Goal: Task Accomplishment & Management: Manage account settings

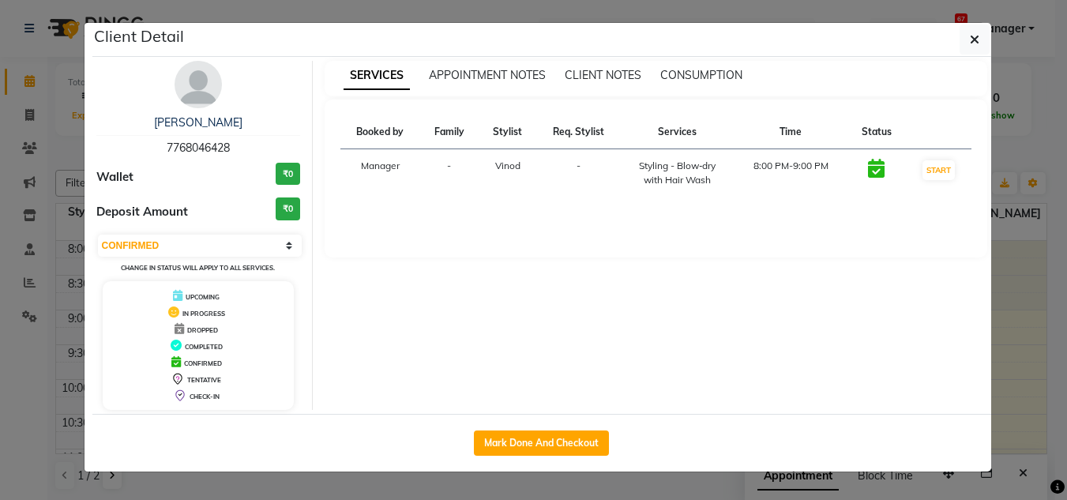
select select "6"
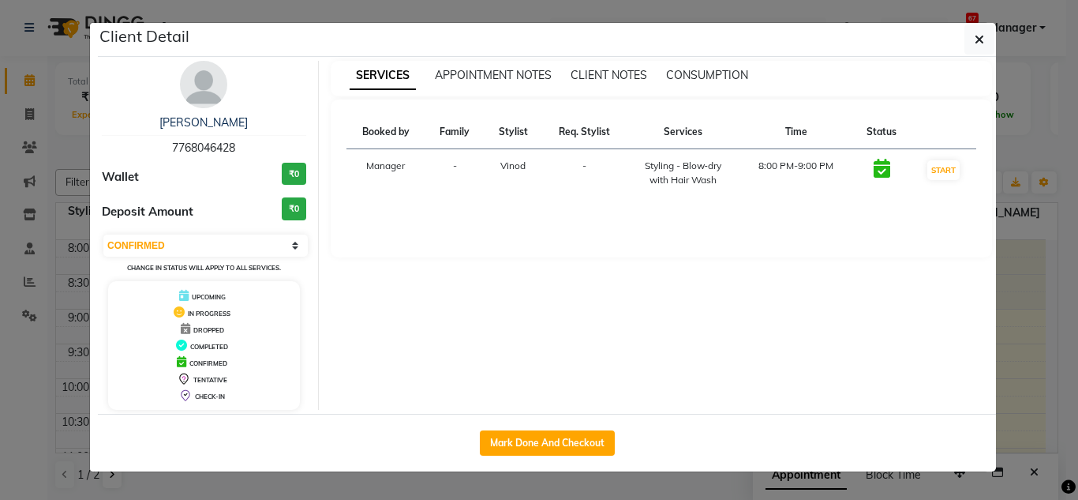
scroll to position [673, 0]
click at [563, 441] on button "Mark Done And Checkout" at bounding box center [547, 442] width 135 height 25
select select "service"
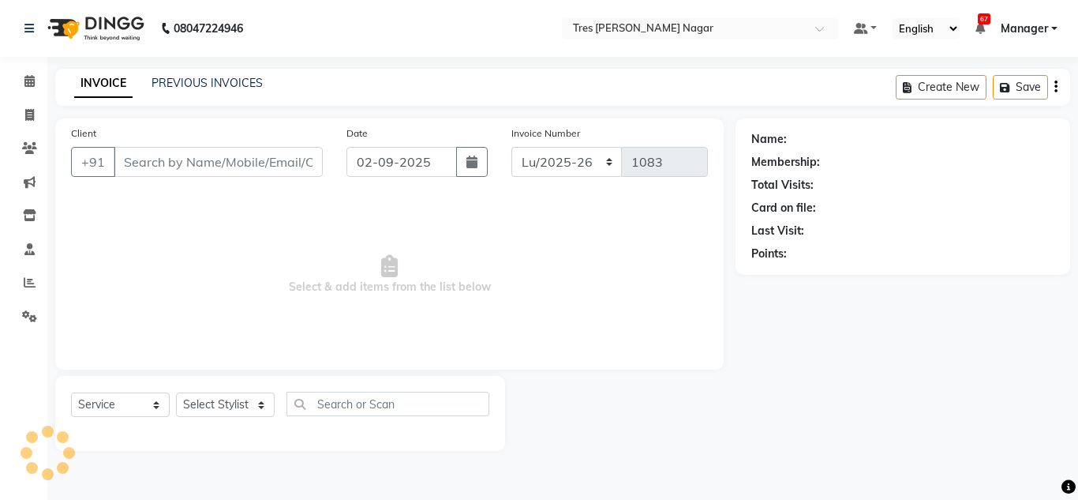
type input "7768046428"
select select "84330"
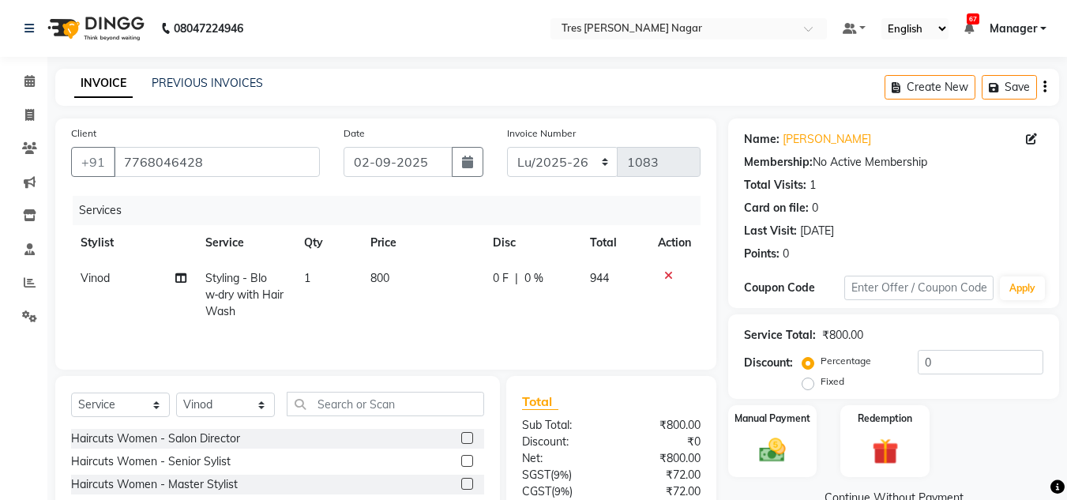
click at [388, 279] on span "800" at bounding box center [379, 278] width 19 height 14
select select "84330"
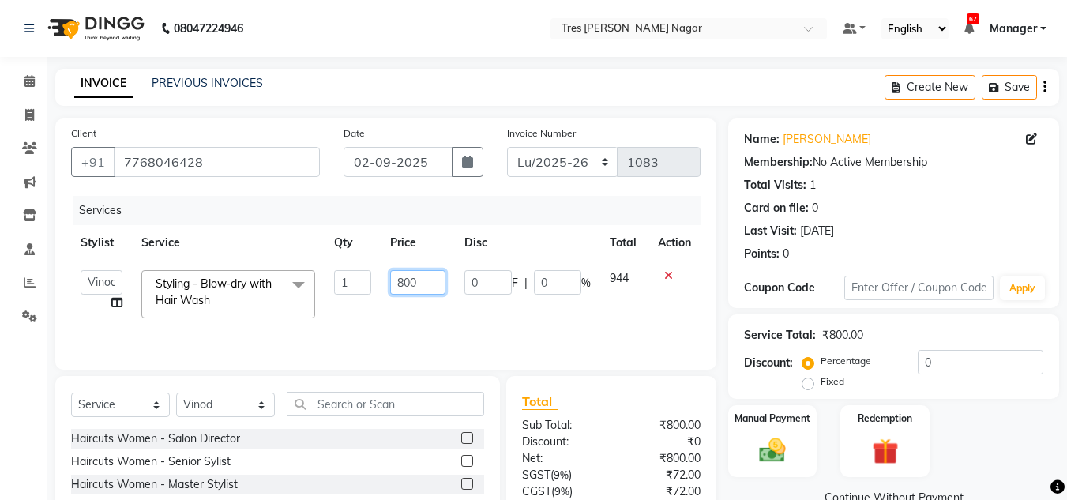
click at [418, 282] on input "800" at bounding box center [417, 282] width 54 height 24
click at [411, 284] on input "800" at bounding box center [417, 282] width 54 height 24
type input "850"
click at [472, 322] on tr "Ansh Jadhav Chetan Mahale Eva Harshita Manager Neha Aywale Pallavi H Pavan Pran…" at bounding box center [385, 294] width 629 height 67
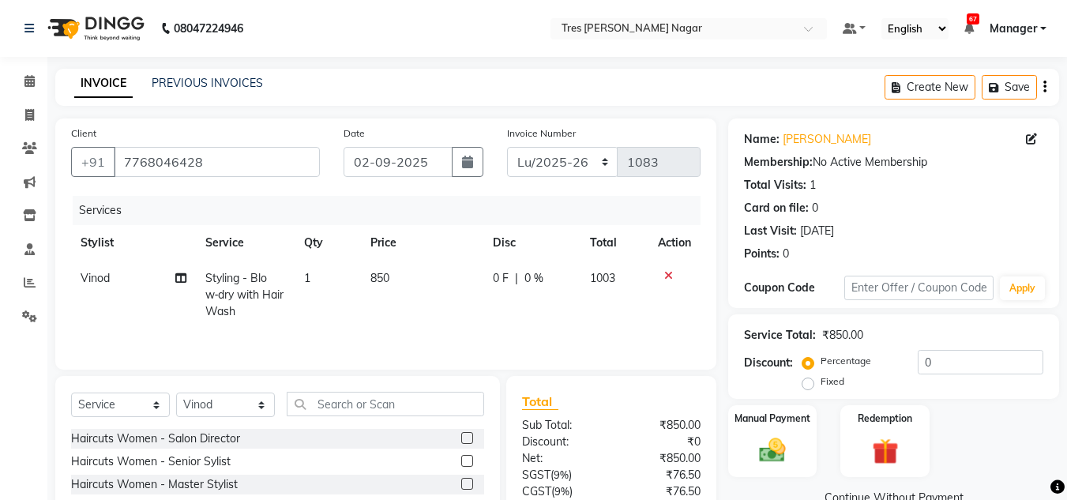
scroll to position [133, 0]
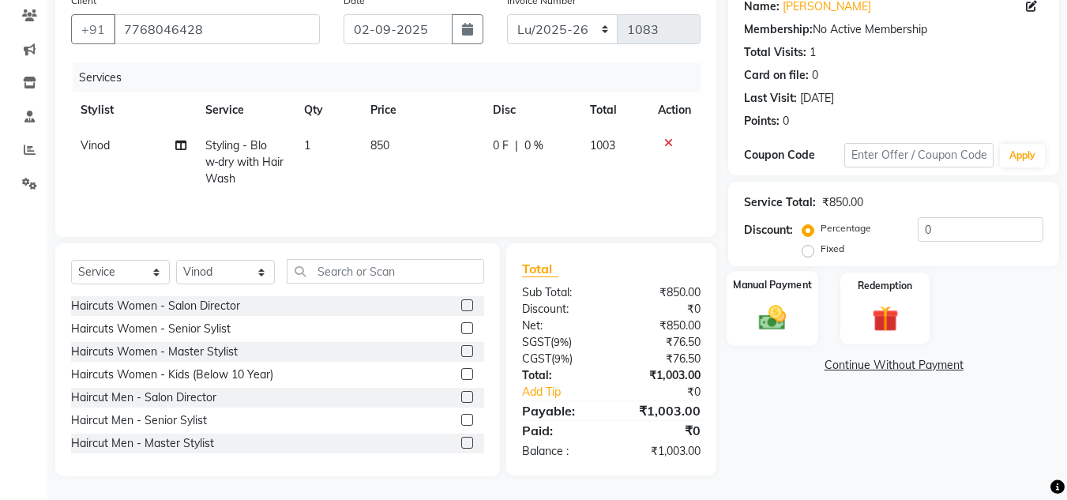
drag, startPoint x: 782, startPoint y: 343, endPoint x: 791, endPoint y: 346, distance: 9.2
click at [782, 343] on div "Manual Payment" at bounding box center [772, 308] width 88 height 72
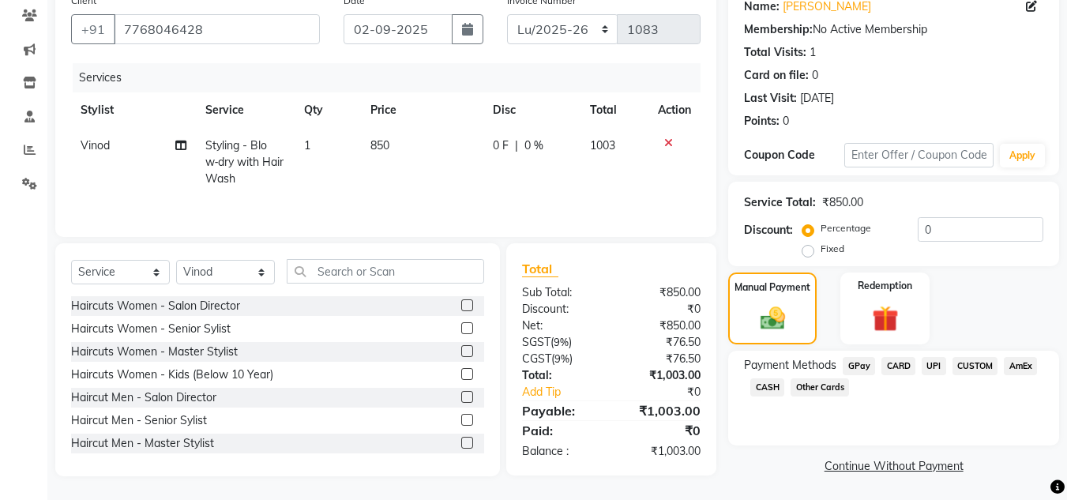
click at [932, 372] on span "UPI" at bounding box center [933, 366] width 24 height 18
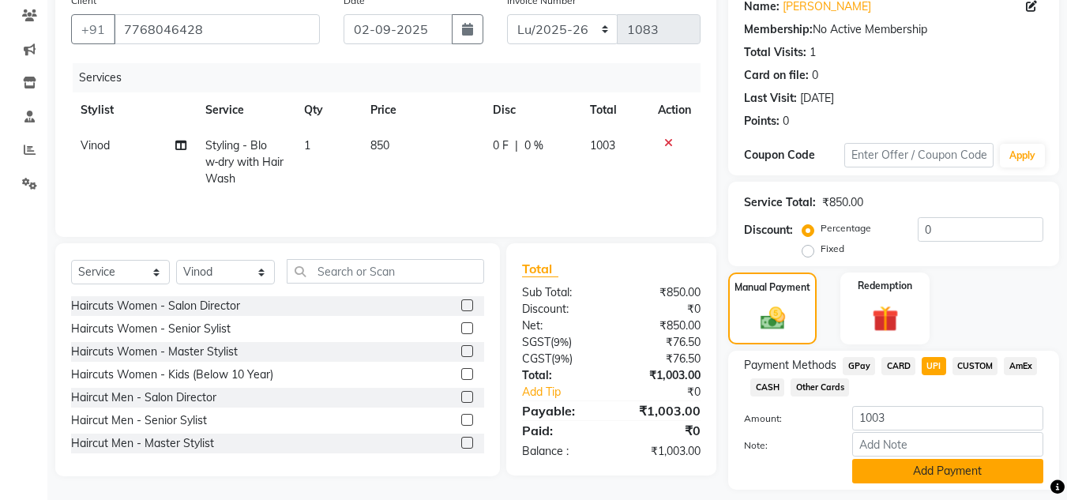
click at [936, 466] on button "Add Payment" at bounding box center [947, 471] width 191 height 24
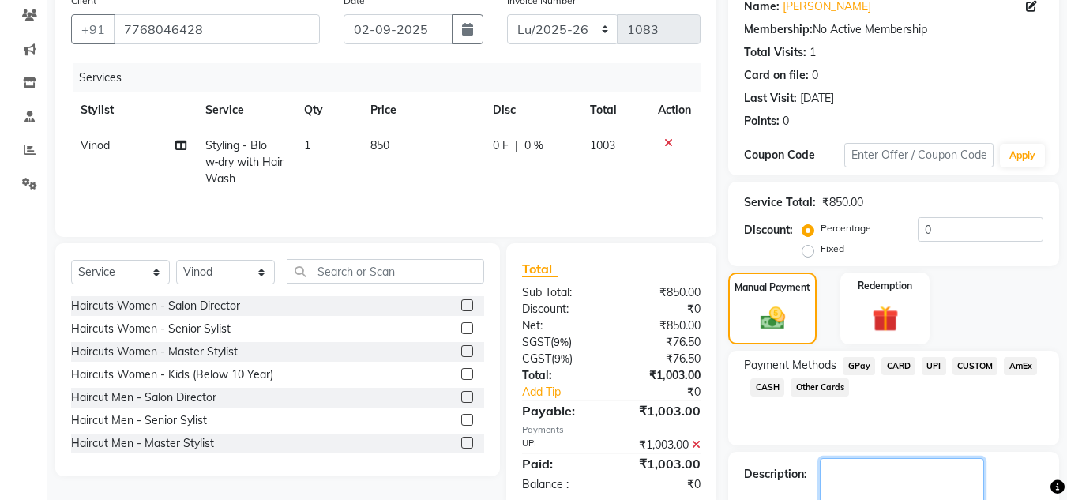
click at [933, 464] on textarea at bounding box center [902, 482] width 164 height 49
type textarea "Pavan"
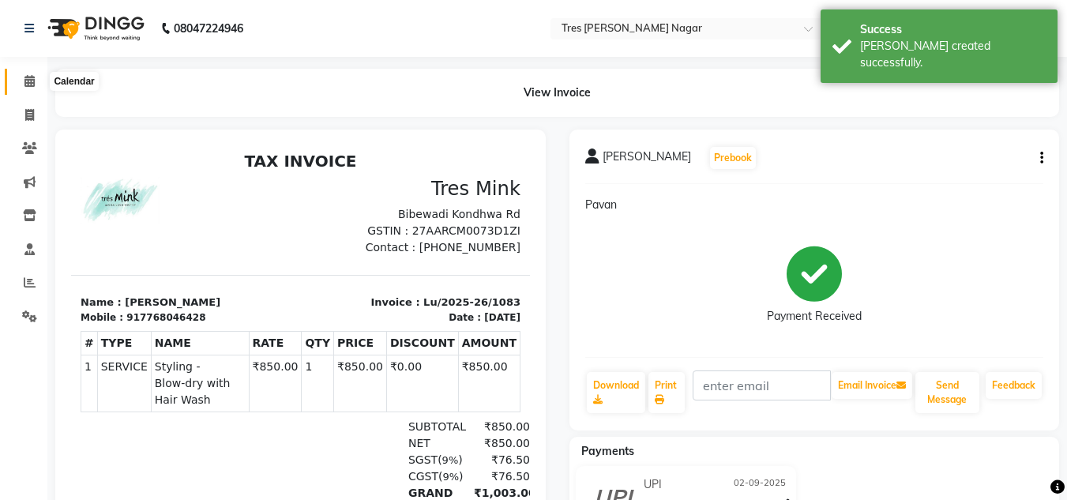
click at [24, 85] on icon at bounding box center [29, 81] width 10 height 12
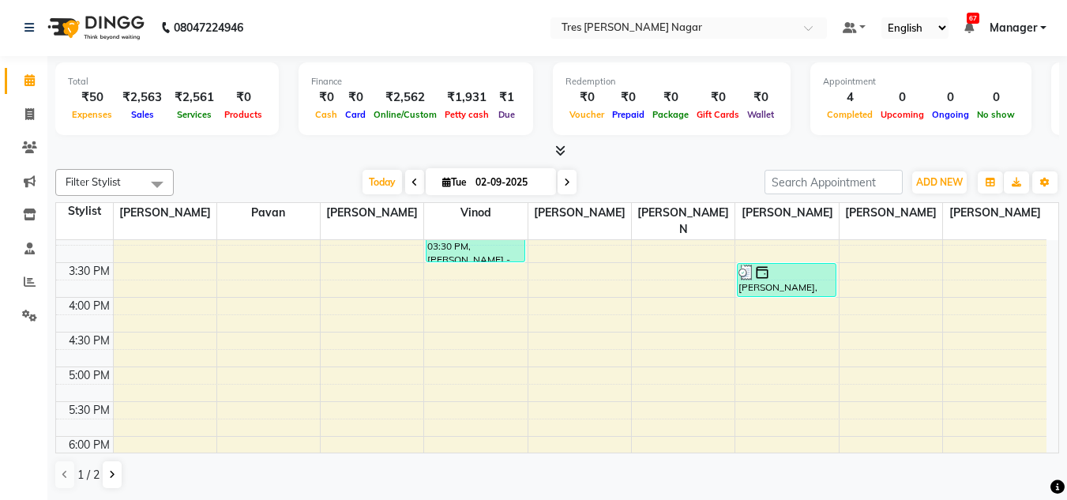
scroll to position [673, 0]
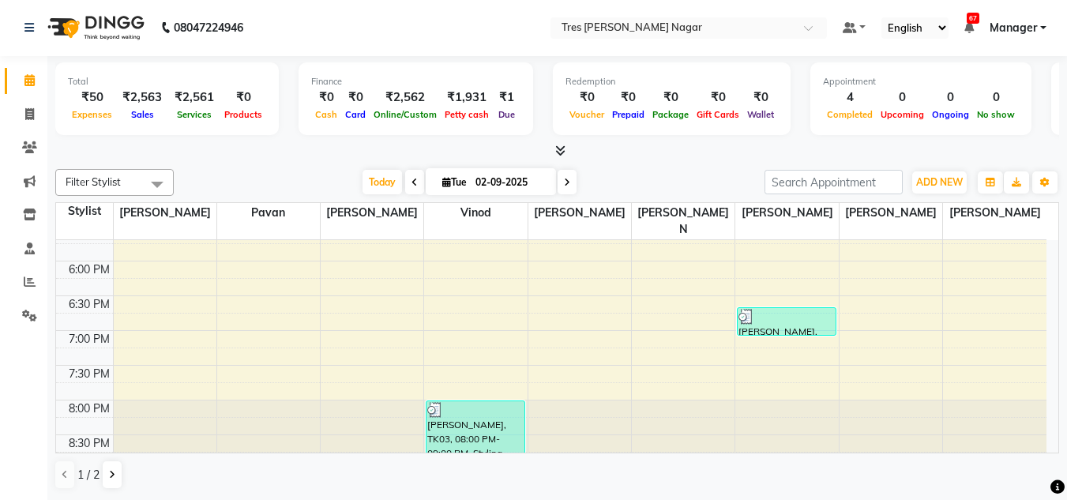
drag, startPoint x: 482, startPoint y: 419, endPoint x: 265, endPoint y: 404, distance: 217.6
click at [272, 407] on tr "Hirak Thakar, TK01, 02:30 PM-03:30 PM, Beard - Classic Shave Riddhi Patani, TK0…" at bounding box center [551, 18] width 990 height 902
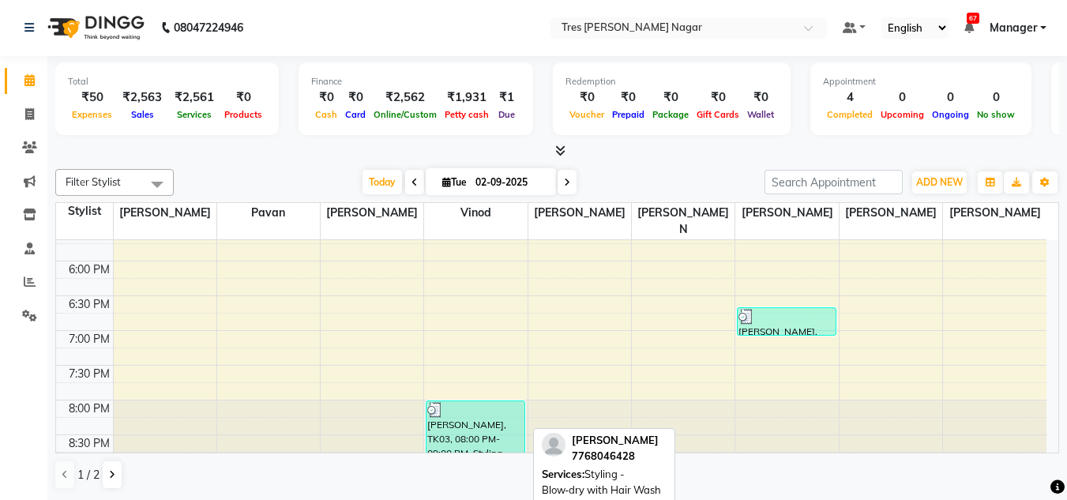
click at [494, 416] on div "[PERSON_NAME], TK03, 08:00 PM-09:00 PM, Styling - Blow‑dry with Hair Wash" at bounding box center [474, 434] width 97 height 66
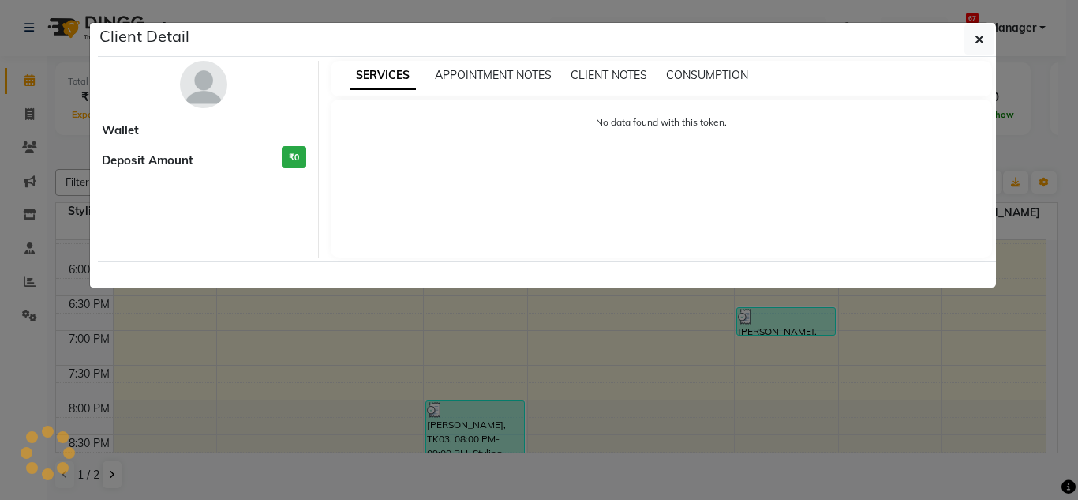
select select "3"
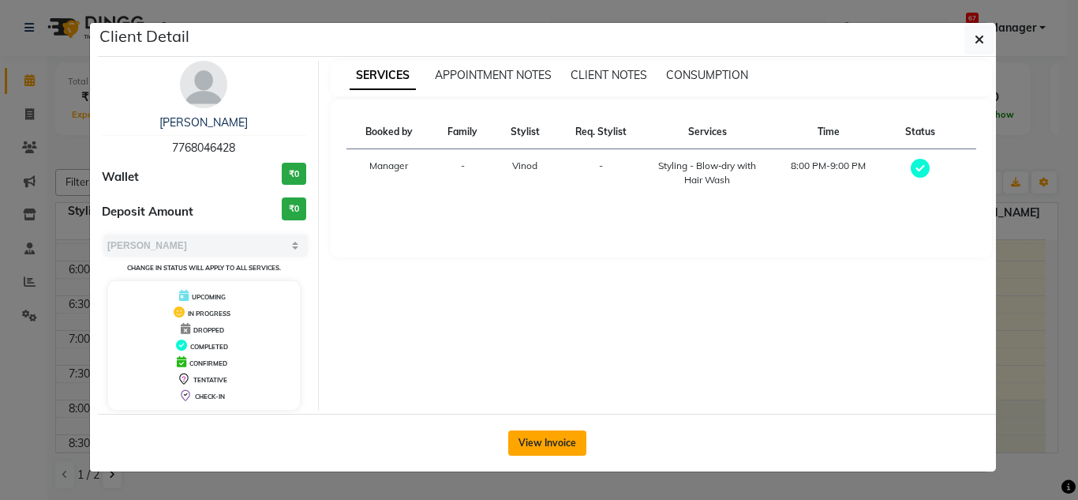
click at [546, 441] on button "View Invoice" at bounding box center [547, 442] width 78 height 25
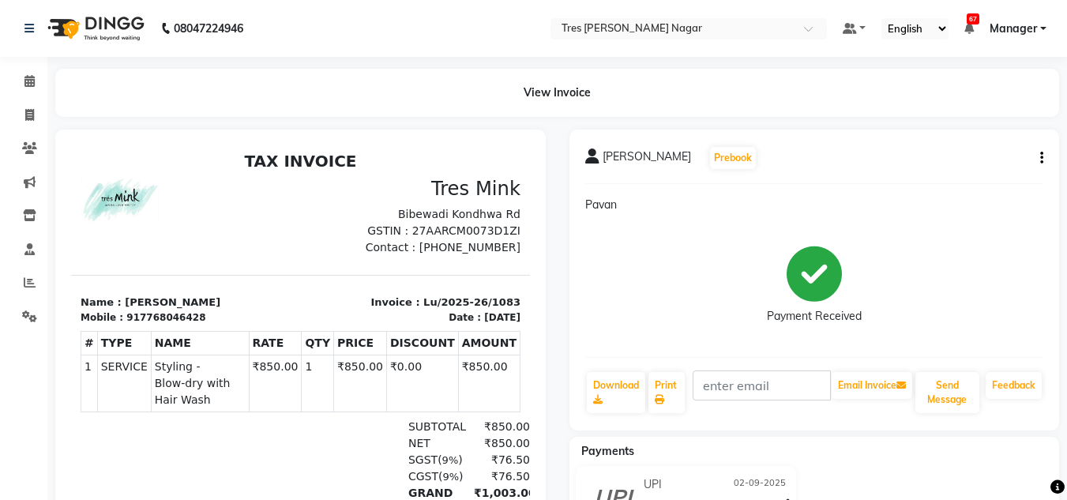
click at [1037, 159] on button "button" at bounding box center [1037, 158] width 9 height 17
click at [842, 176] on div "Riddhi Patani Prebook Pavan Payment Received Download Print Email Invoice Send …" at bounding box center [814, 279] width 490 height 301
drag, startPoint x: 15, startPoint y: 89, endPoint x: 28, endPoint y: 88, distance: 12.7
click at [15, 90] on link "Calendar" at bounding box center [24, 82] width 38 height 26
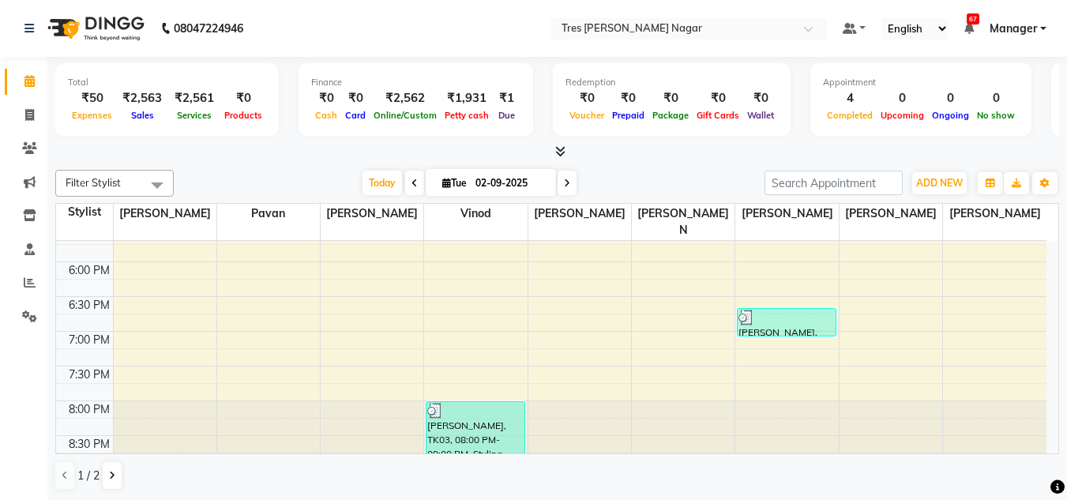
scroll to position [1, 0]
click at [17, 117] on span at bounding box center [30, 115] width 28 height 18
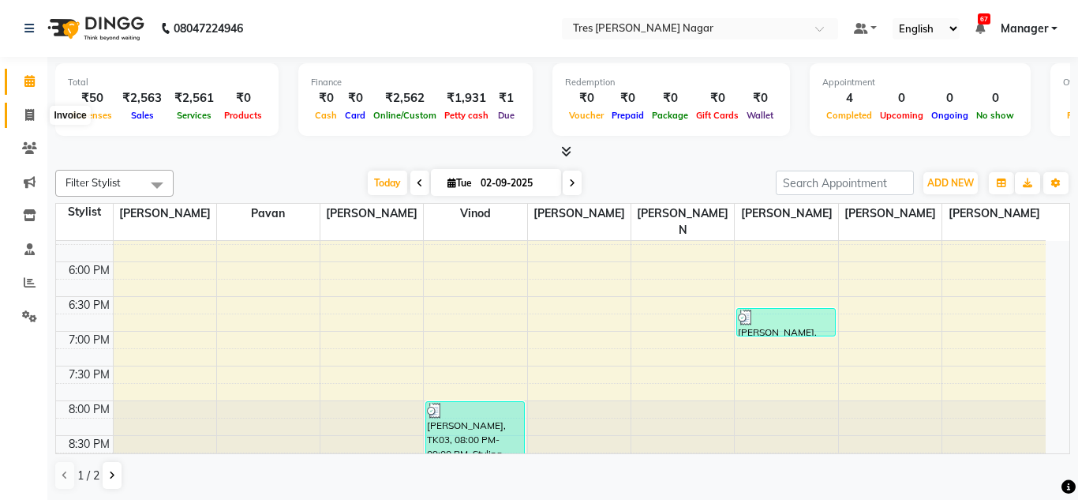
select select "service"
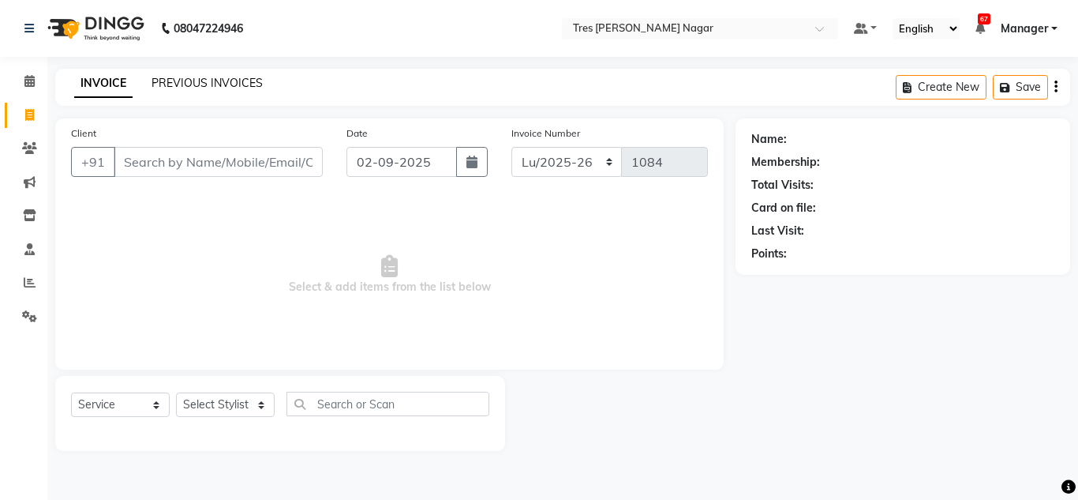
click at [171, 82] on link "PREVIOUS INVOICES" at bounding box center [207, 83] width 111 height 14
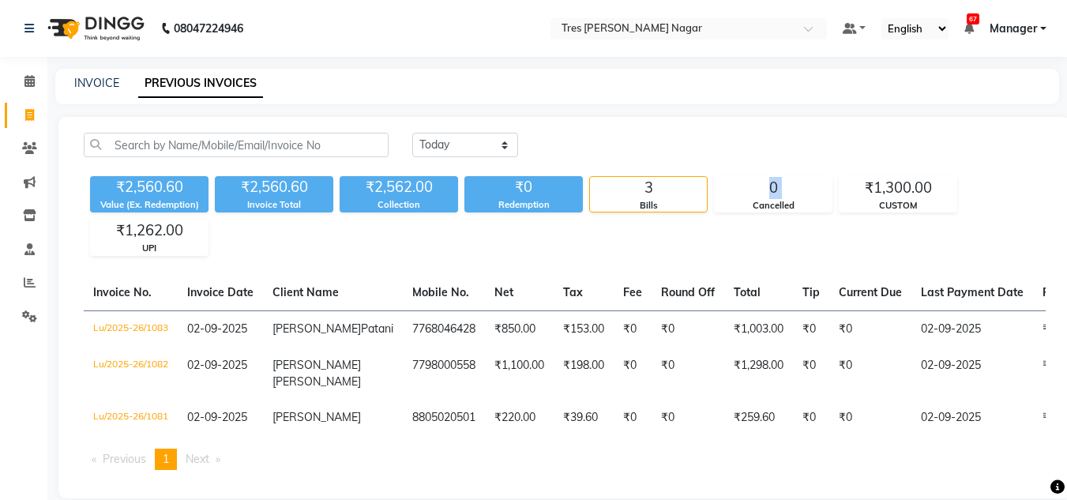
click at [711, 244] on div "₹2,560.60 Value (Ex. Redemption) ₹2,560.60 Invoice Total ₹2,562.00 Collection ₹…" at bounding box center [565, 213] width 962 height 86
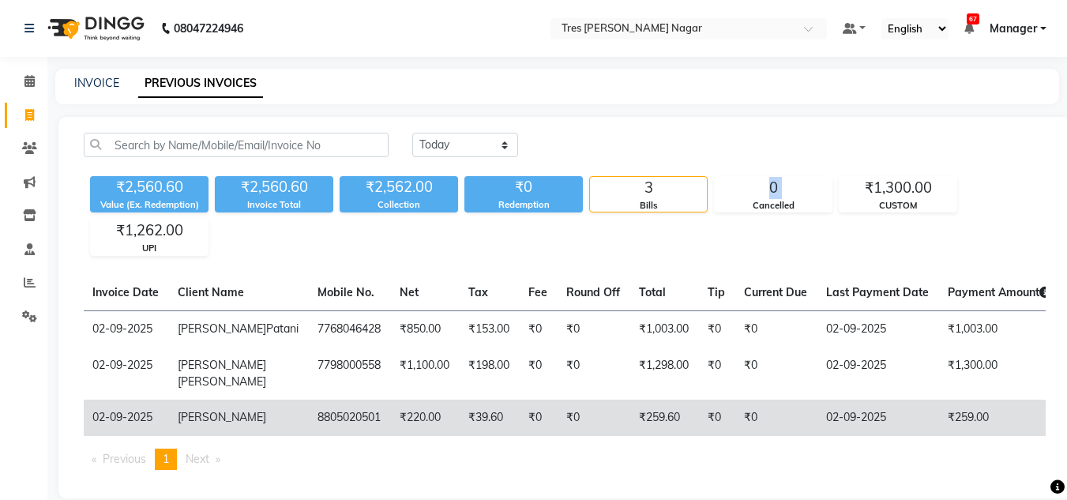
scroll to position [66, 0]
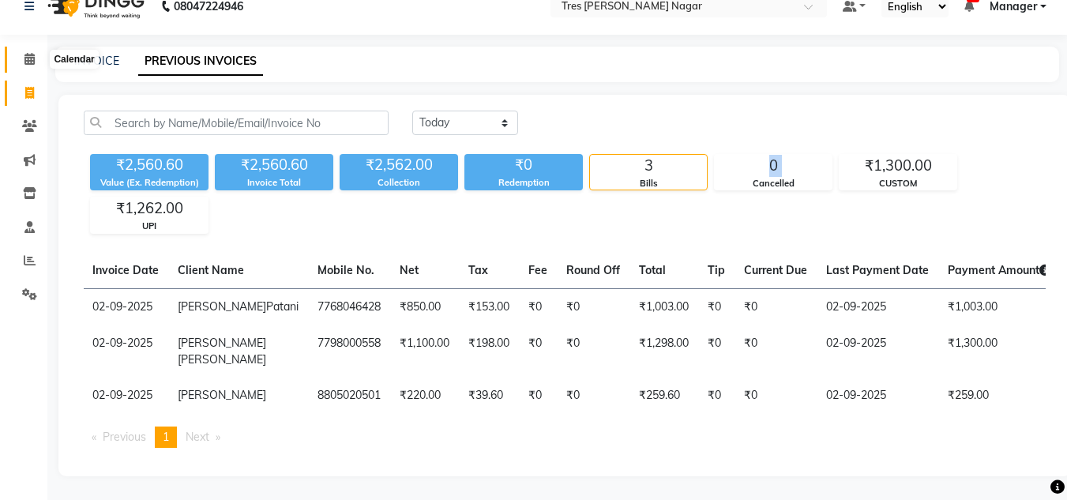
click at [39, 51] on span at bounding box center [30, 60] width 28 height 18
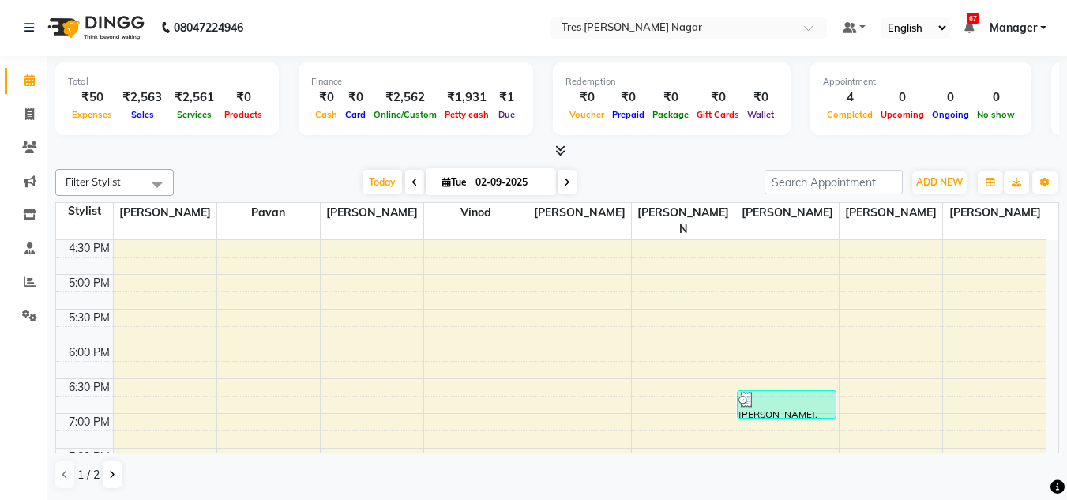
scroll to position [673, 0]
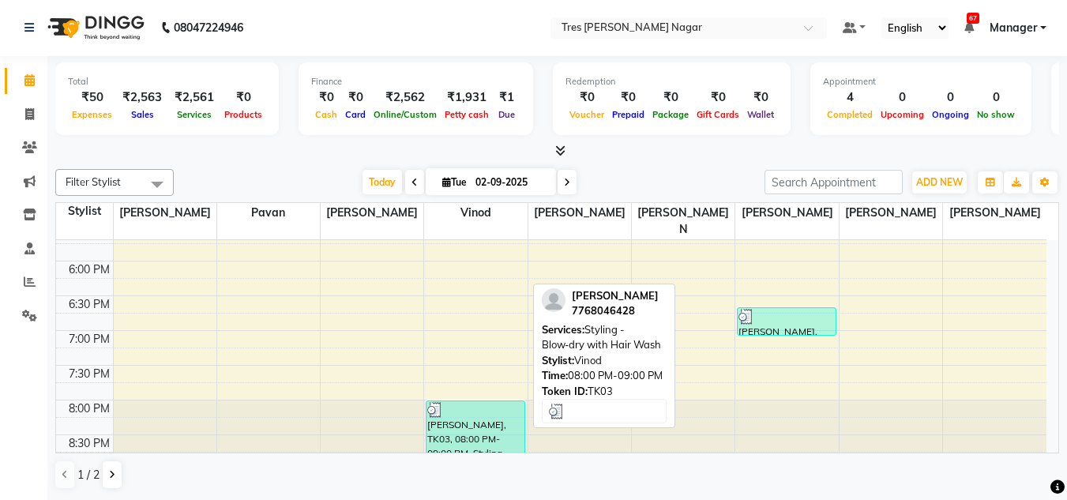
click at [523, 401] on div "[PERSON_NAME], TK03, 08:00 PM-09:00 PM, Styling - Blow‑dry with Hair Wash" at bounding box center [474, 434] width 97 height 66
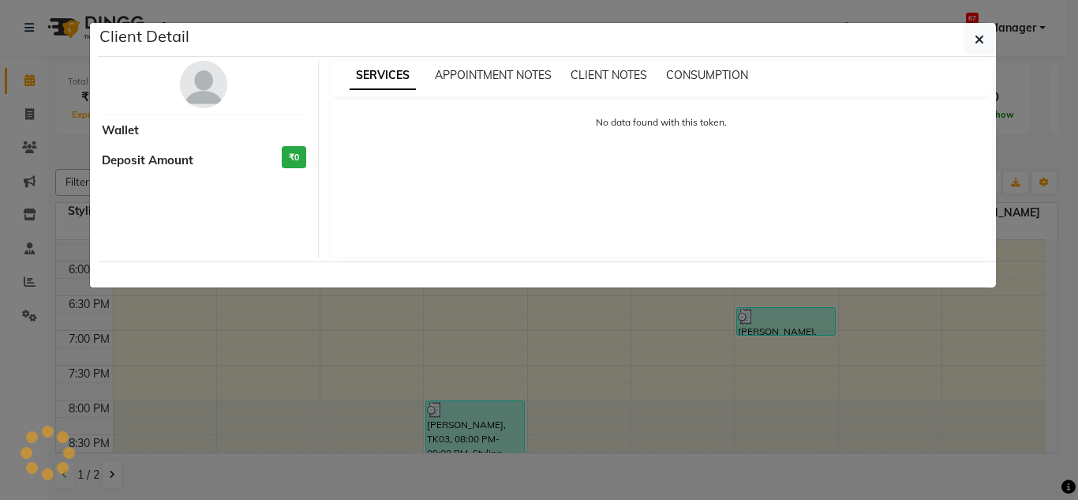
select select "3"
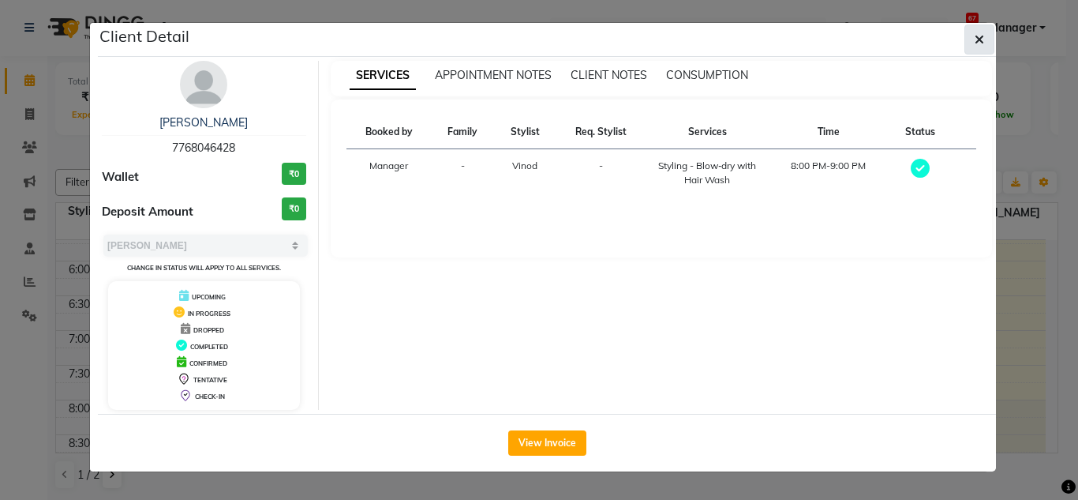
click at [980, 39] on icon "button" at bounding box center [979, 39] width 9 height 13
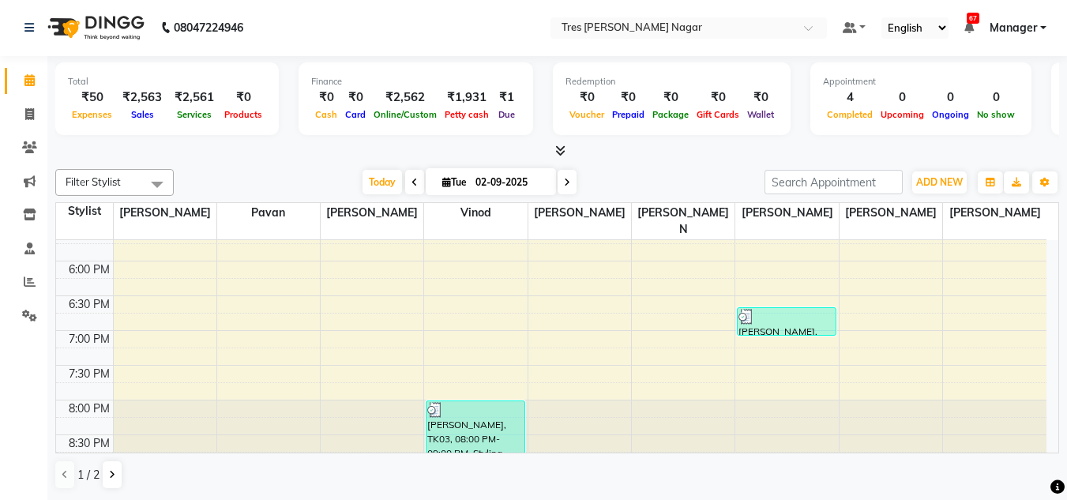
click at [528, 400] on div at bounding box center [579, 434] width 103 height 69
click at [525, 400] on div at bounding box center [475, 434] width 103 height 69
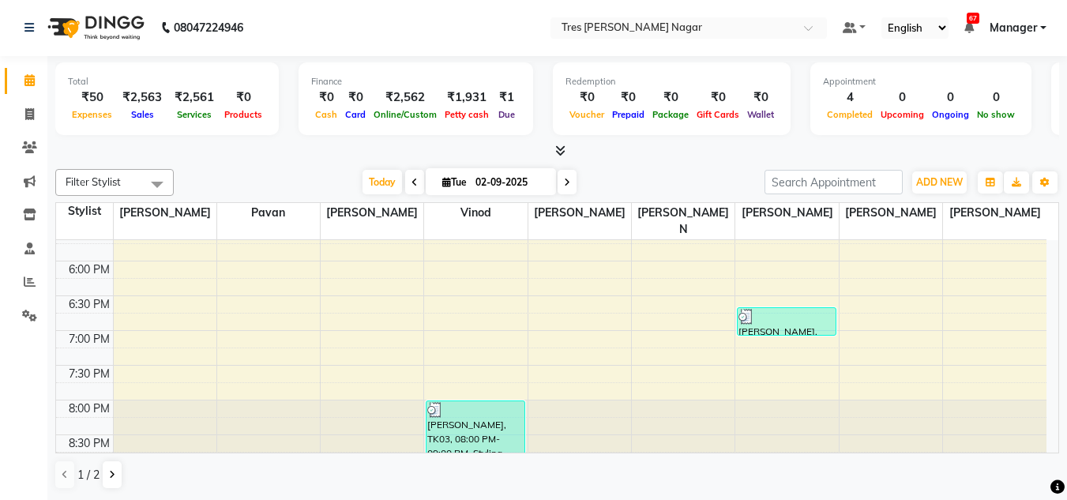
click at [528, 400] on div at bounding box center [579, 434] width 103 height 69
click at [526, 381] on div "8:00 AM 8:30 AM 9:00 AM 9:30 AM 10:00 AM 10:30 AM 11:00 AM 11:30 AM 12:00 PM 12…" at bounding box center [551, 18] width 990 height 902
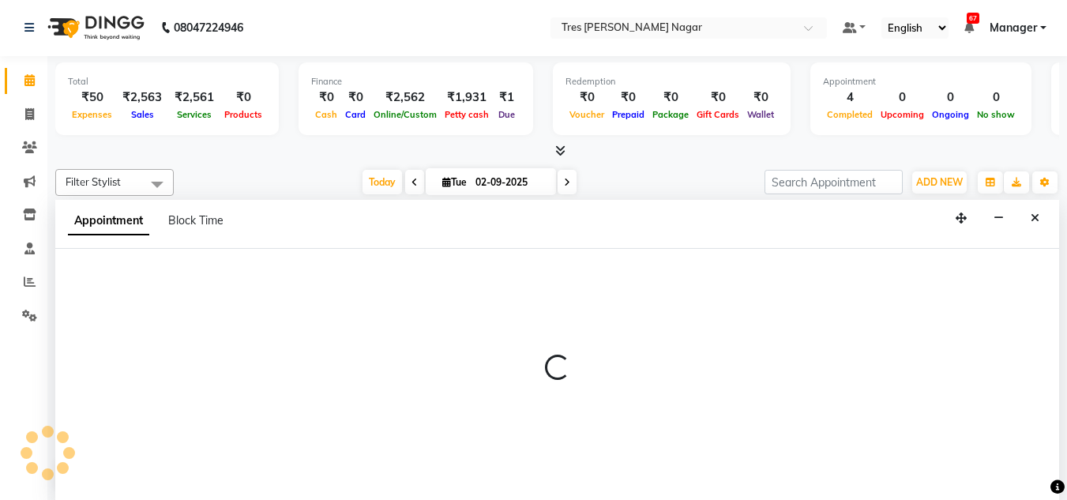
select select "84330"
select select "1185"
select select "tentative"
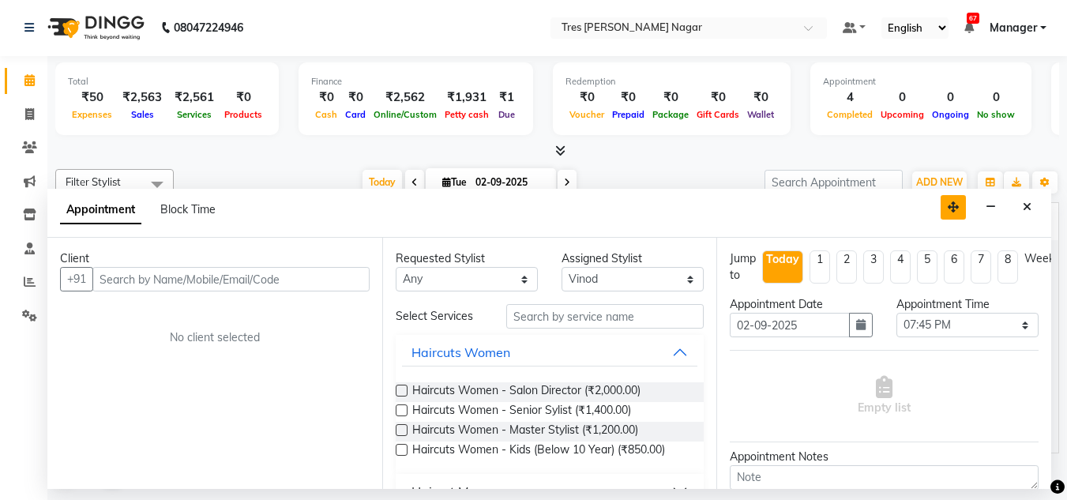
drag, startPoint x: 958, startPoint y: 219, endPoint x: 941, endPoint y: 202, distance: 24.0
click at [947, 202] on icon "button" at bounding box center [952, 206] width 11 height 11
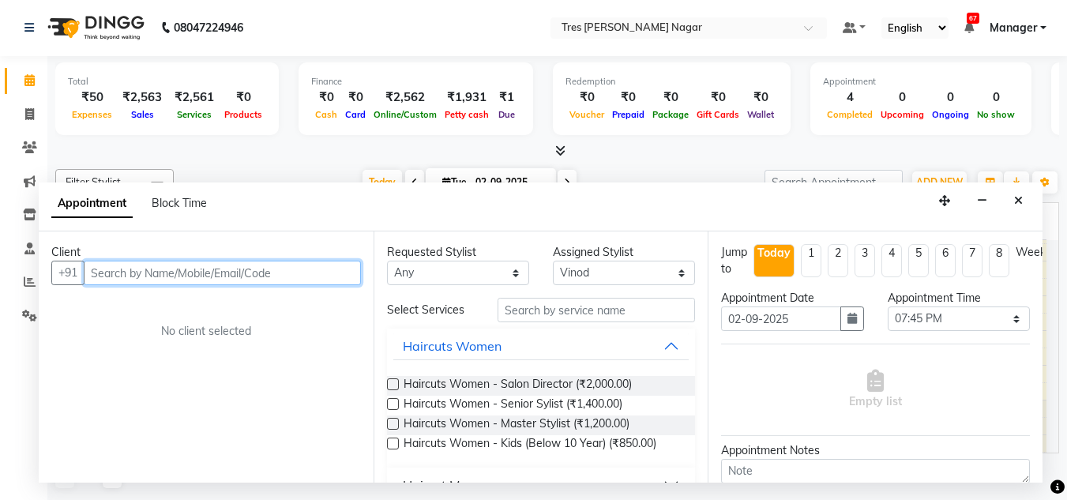
click at [152, 271] on input "text" at bounding box center [222, 273] width 277 height 24
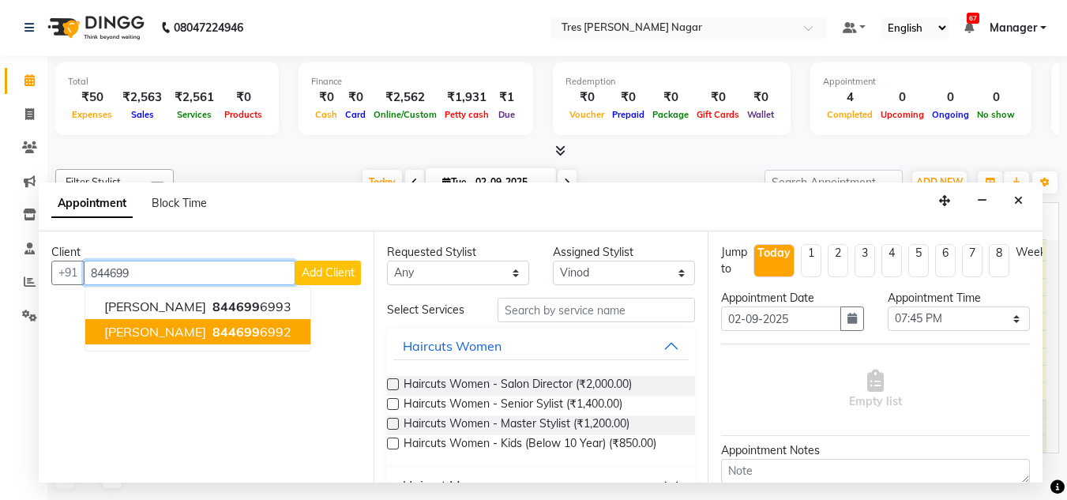
click at [242, 339] on ngb-highlight "844699 6992" at bounding box center [250, 332] width 82 height 16
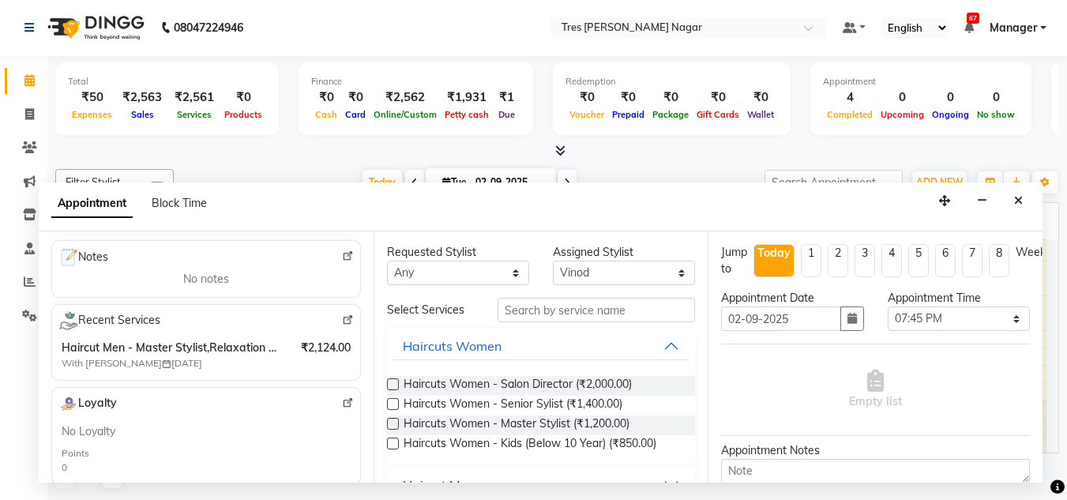
scroll to position [237, 0]
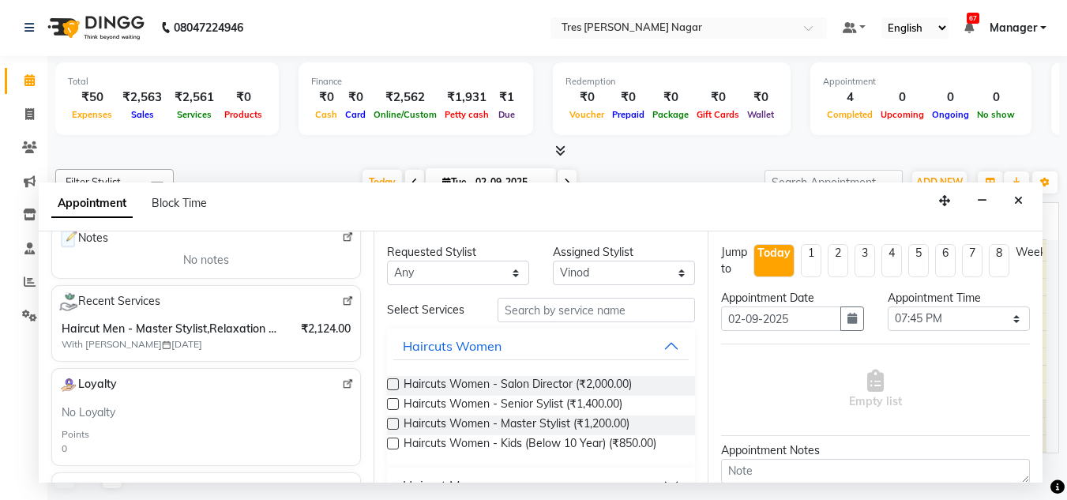
type input "8446996992"
click at [301, 337] on span "₹2,124.00" at bounding box center [326, 329] width 50 height 17
click at [283, 329] on div "Haircut Men - Master Stylist,Relaxation Therapy - Head Massage (30 mins) With C…" at bounding box center [206, 336] width 289 height 31
click at [316, 327] on span "₹2,124.00" at bounding box center [326, 329] width 50 height 17
click at [342, 304] on img at bounding box center [348, 301] width 12 height 12
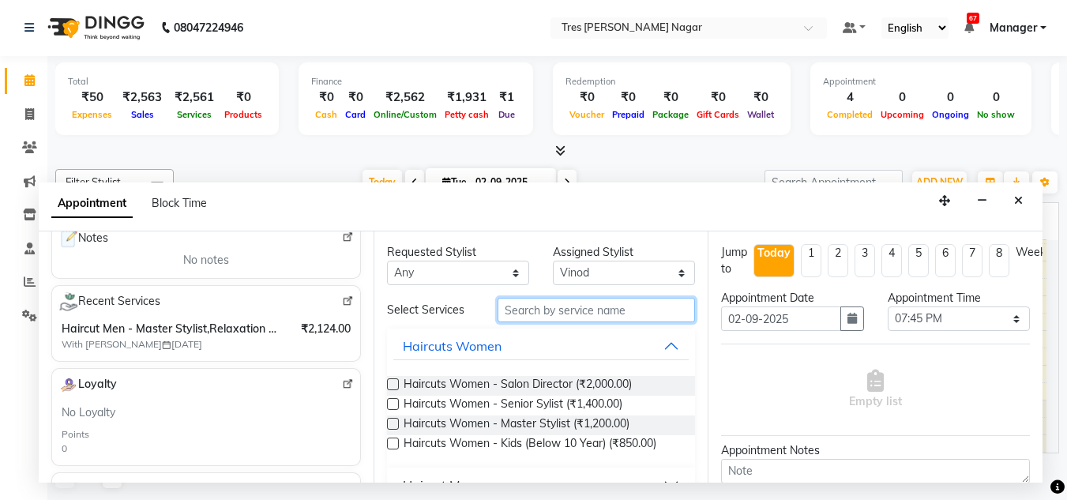
click at [575, 320] on input "text" at bounding box center [595, 310] width 197 height 24
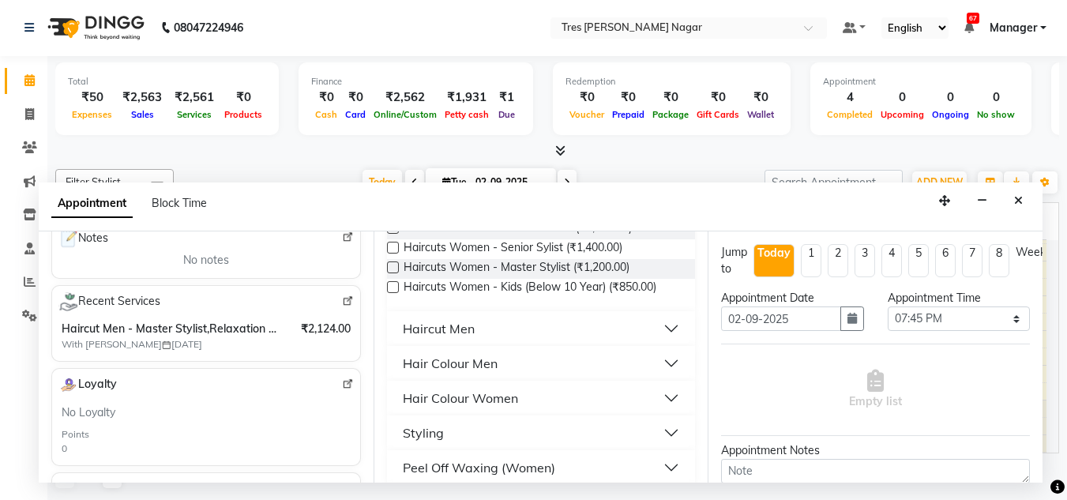
scroll to position [158, 0]
type input "hair"
click at [539, 335] on button "Haircut Men" at bounding box center [541, 327] width 296 height 28
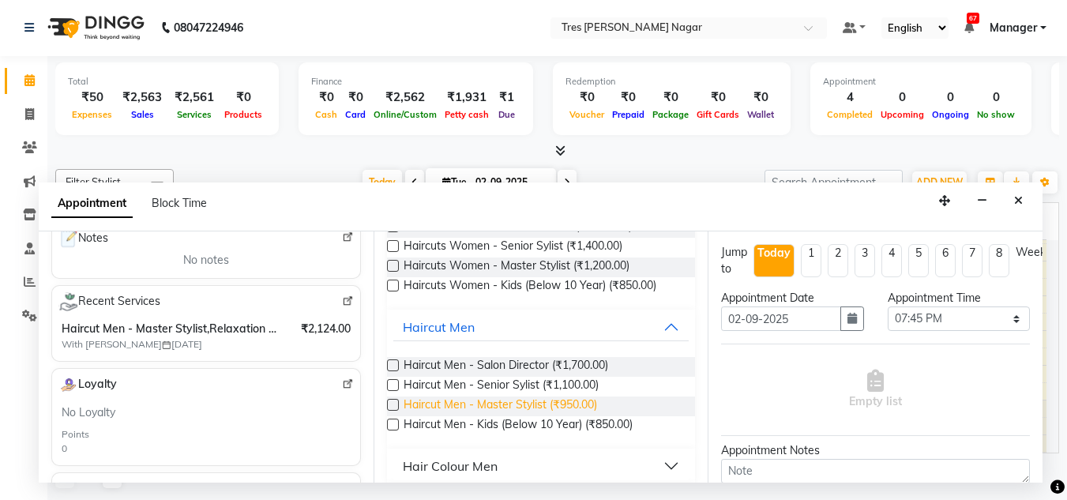
click at [565, 400] on span "Haircut Men - Master Stylist (₹950.00)" at bounding box center [499, 406] width 193 height 20
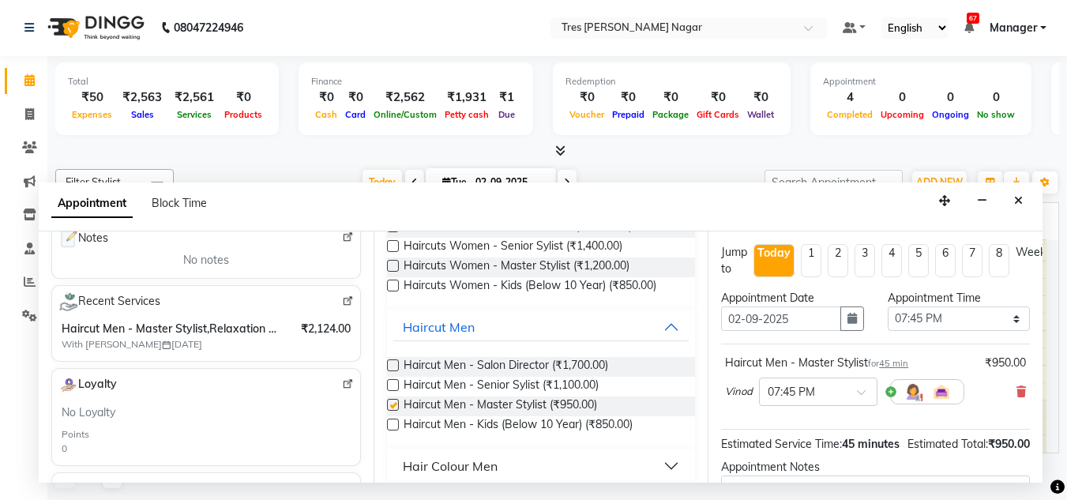
checkbox input "false"
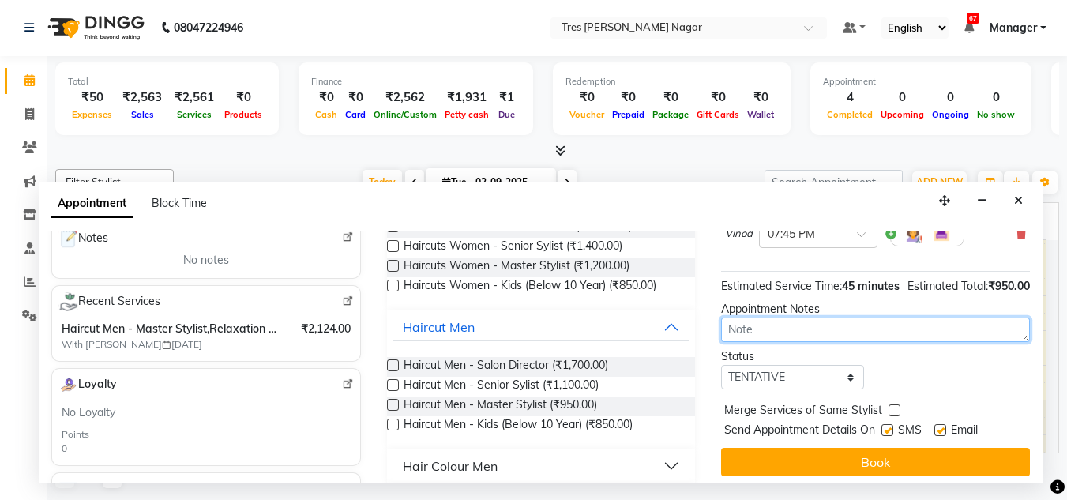
click at [895, 342] on textarea at bounding box center [875, 329] width 309 height 24
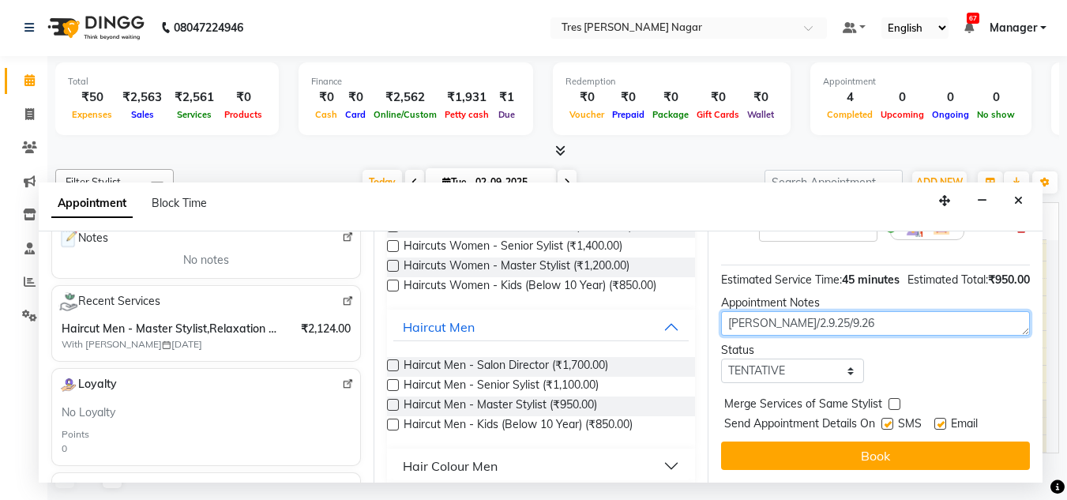
type textarea "pavan/2.9.25/9.26"
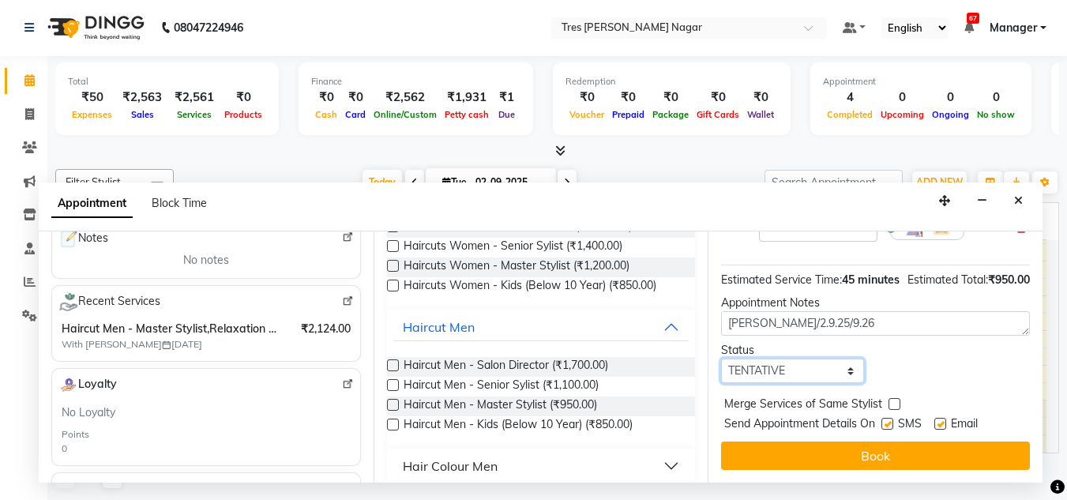
click at [825, 358] on select "Select TENTATIVE CONFIRM CHECK-IN UPCOMING" at bounding box center [792, 370] width 142 height 24
click at [795, 366] on select "Select TENTATIVE CONFIRM CHECK-IN UPCOMING" at bounding box center [792, 370] width 142 height 24
select select "confirm booking"
click at [721, 358] on select "Select TENTATIVE CONFIRM CHECK-IN UPCOMING" at bounding box center [792, 370] width 142 height 24
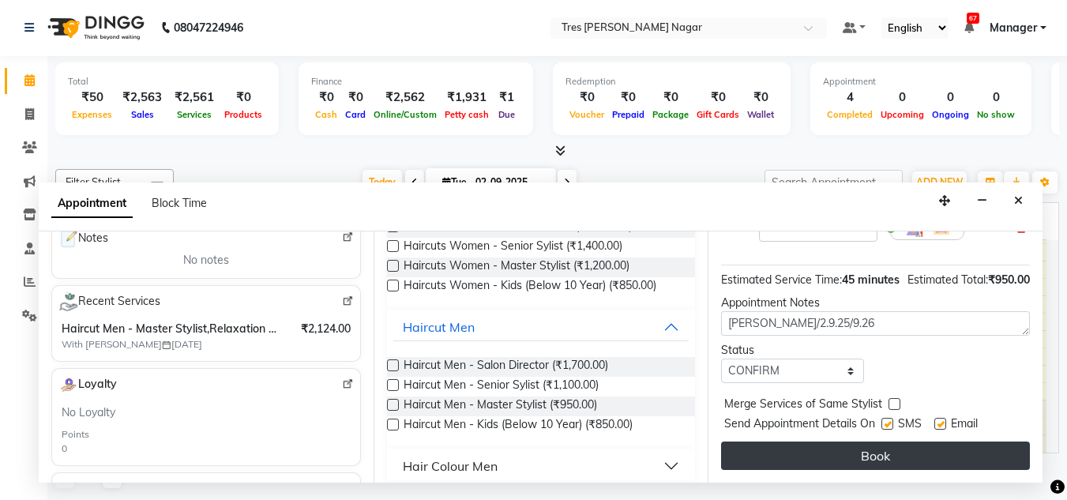
click at [921, 441] on button "Book" at bounding box center [875, 455] width 309 height 28
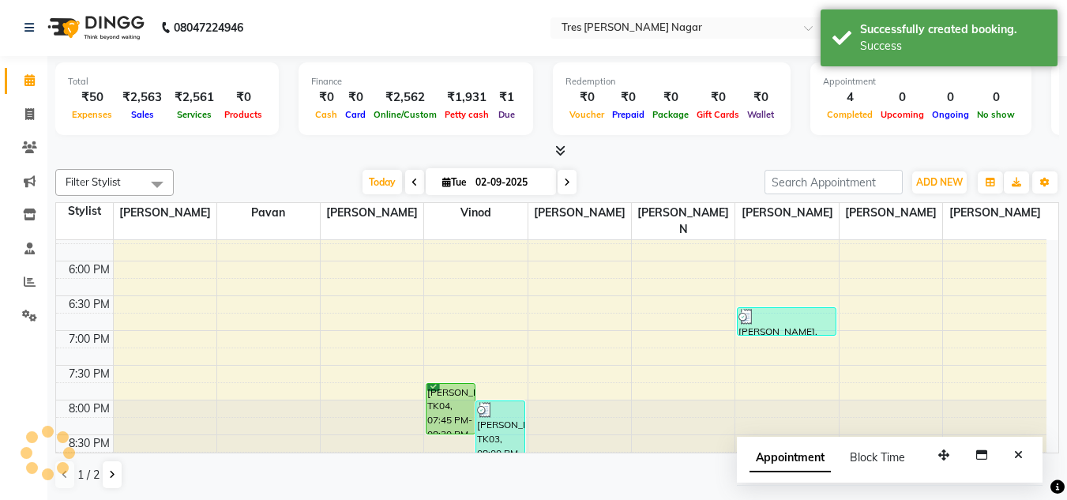
scroll to position [0, 0]
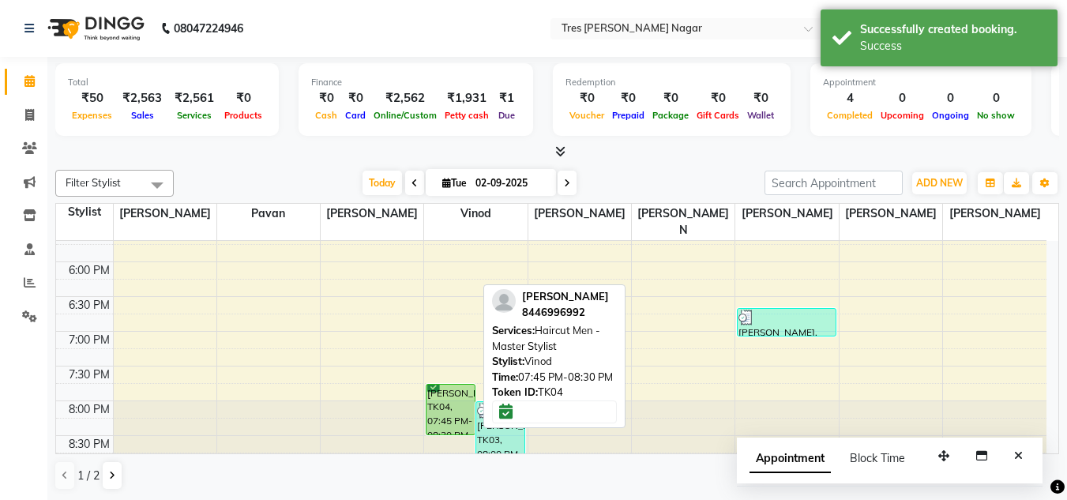
click at [435, 385] on div "Mrunal Shah, TK04, 07:45 PM-08:30 PM, Haircut Men - Master Stylist" at bounding box center [450, 409] width 48 height 50
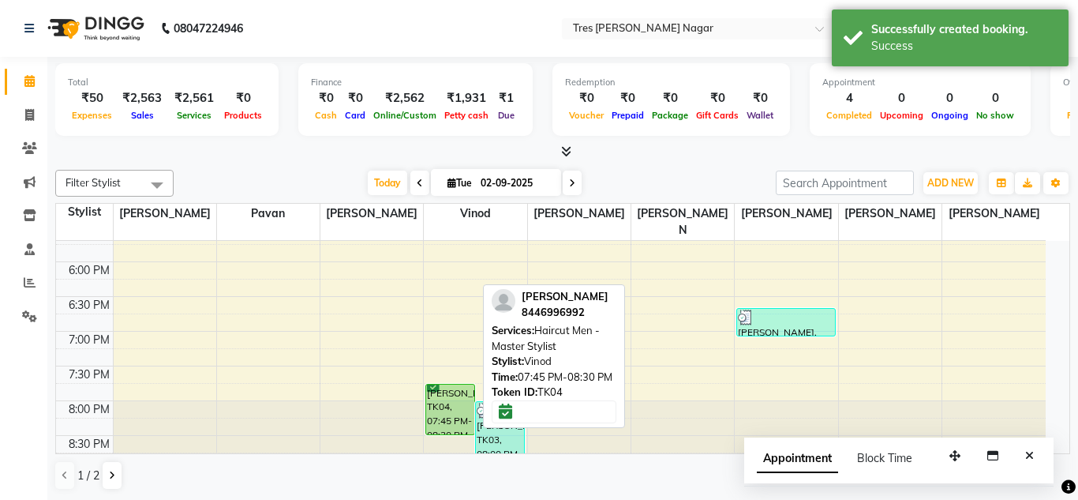
select select "6"
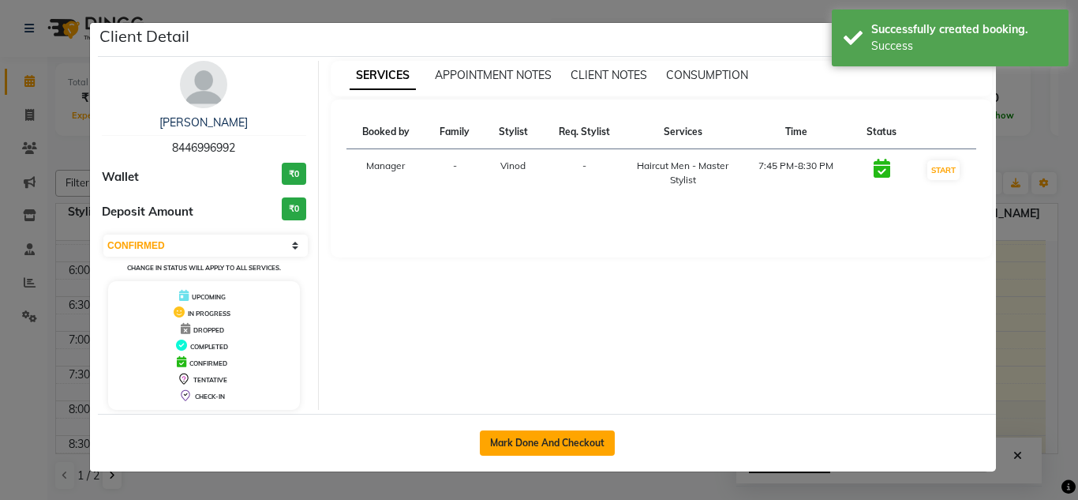
click at [559, 443] on button "Mark Done And Checkout" at bounding box center [547, 442] width 135 height 25
select select "service"
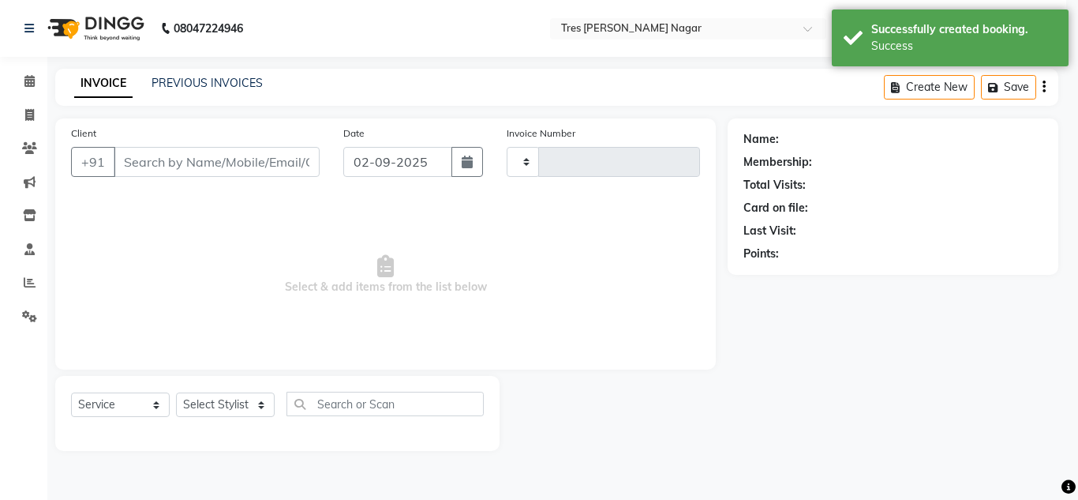
type input "1084"
select select "8052"
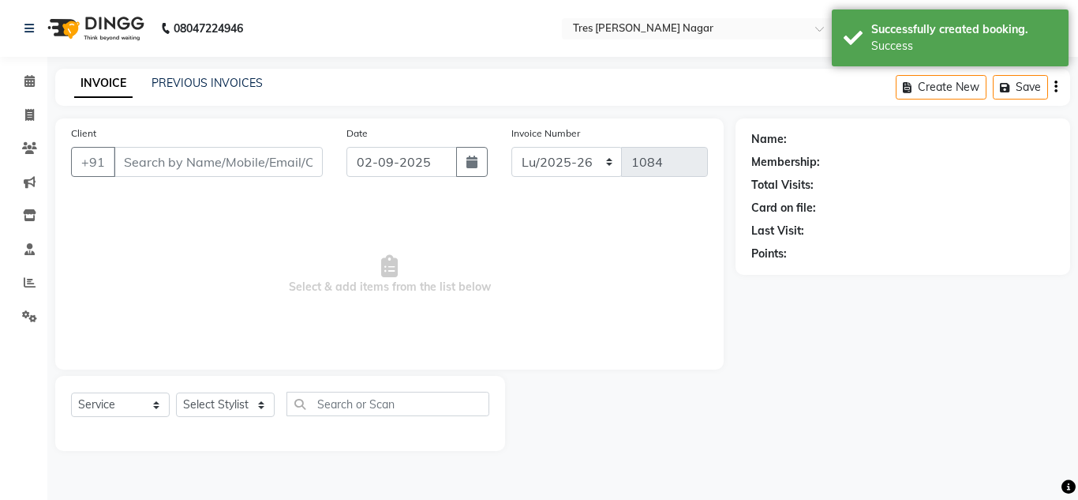
type input "8446996992"
select select "84330"
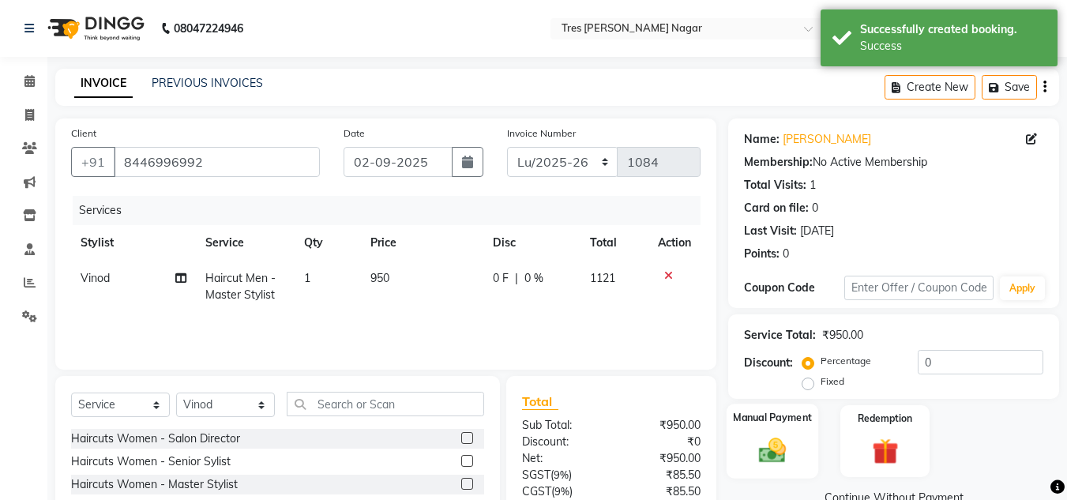
scroll to position [133, 0]
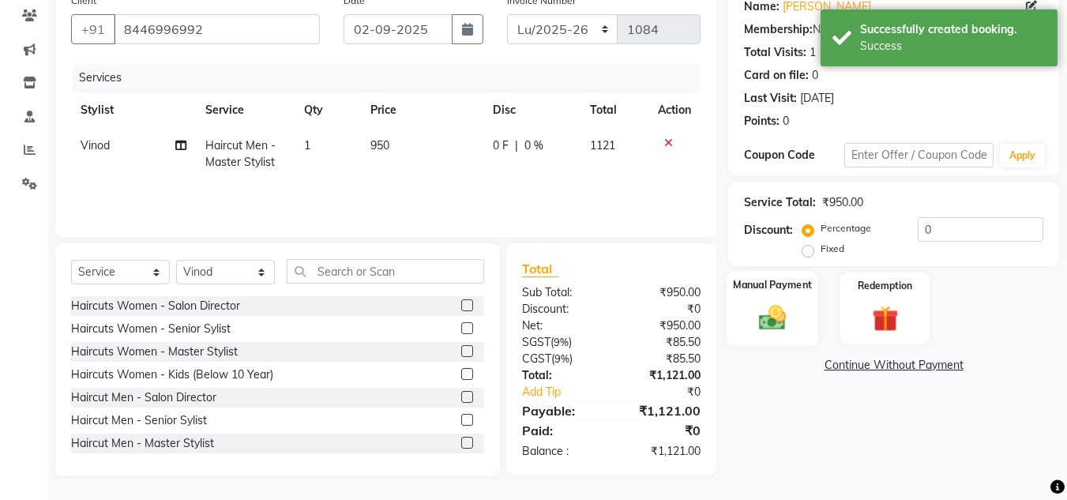
click at [770, 321] on img at bounding box center [772, 318] width 44 height 32
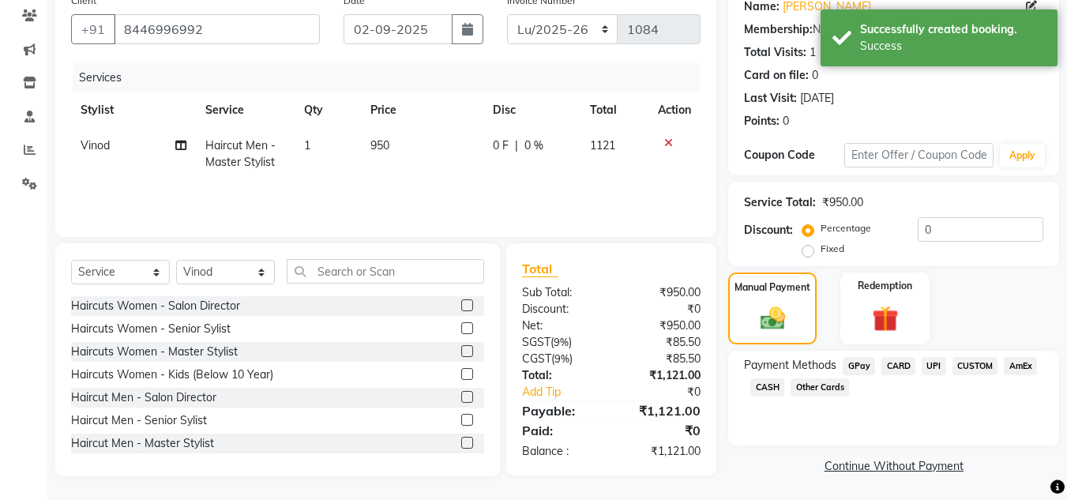
click at [929, 371] on span "UPI" at bounding box center [933, 366] width 24 height 18
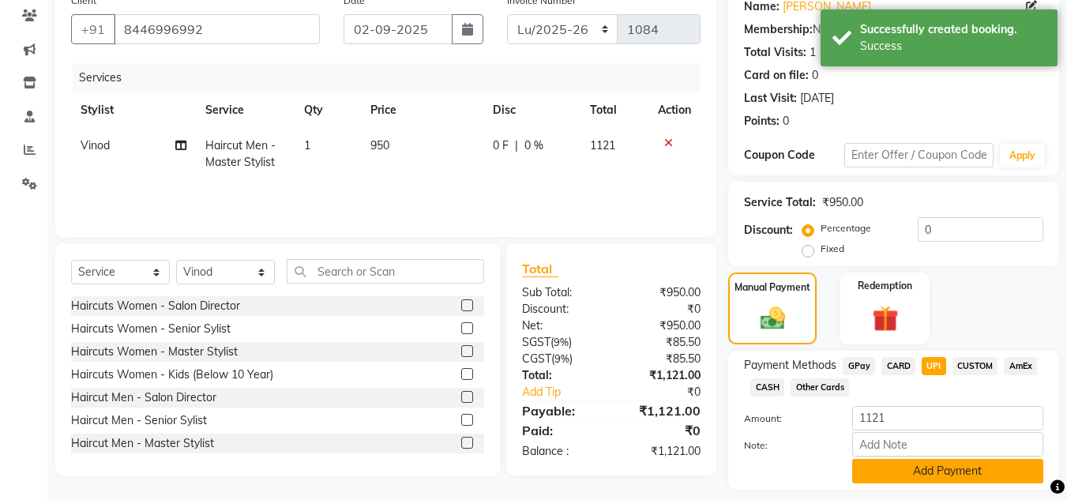
click at [897, 460] on button "Add Payment" at bounding box center [947, 471] width 191 height 24
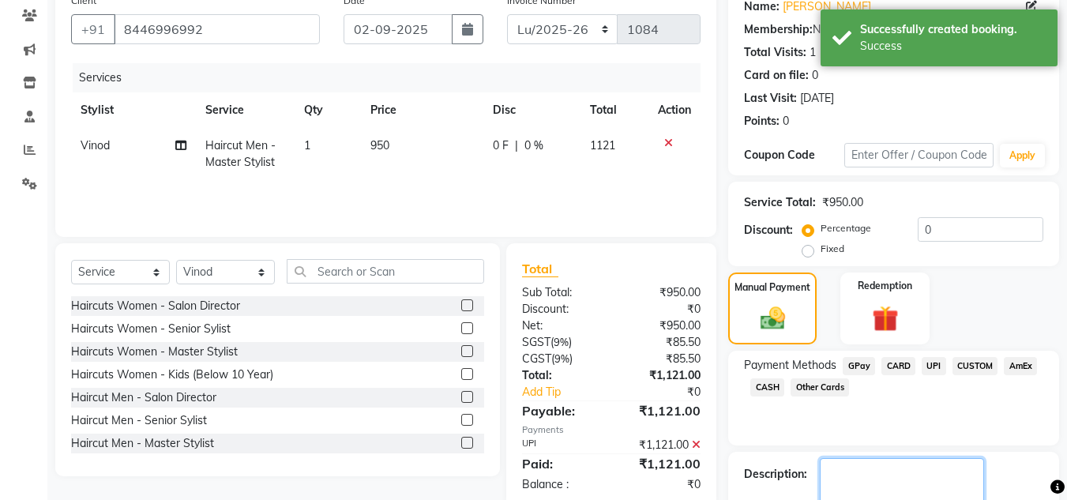
click at [896, 460] on textarea at bounding box center [902, 482] width 164 height 49
type textarea "pavan"
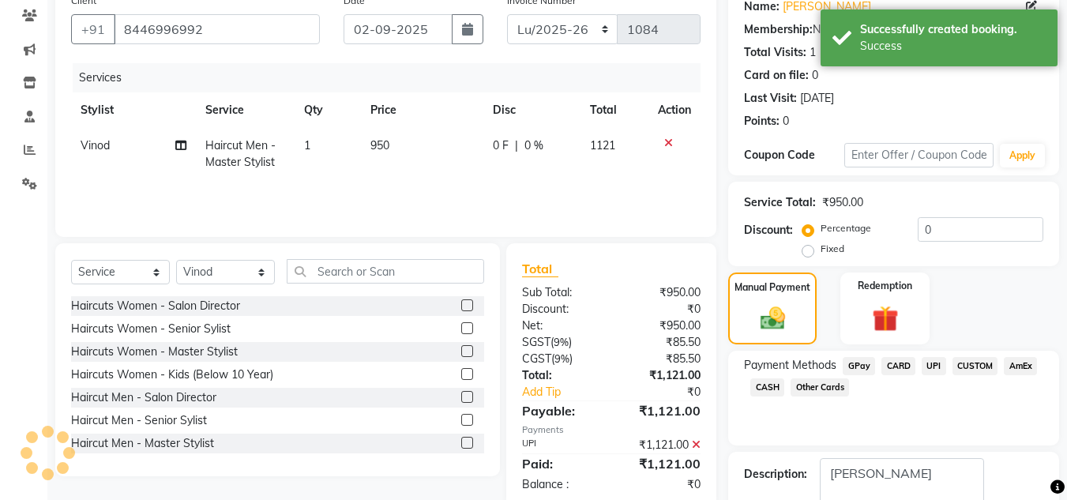
scroll to position [212, 0]
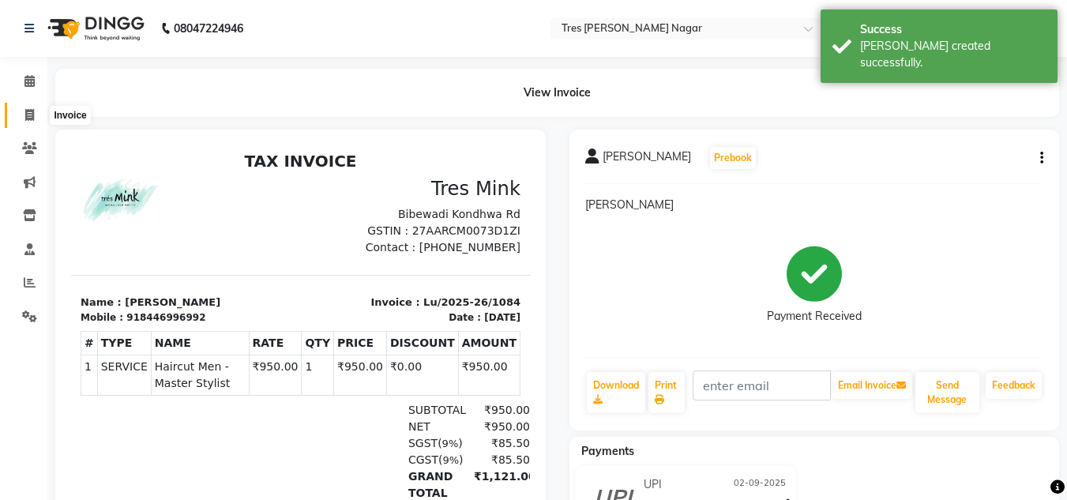
click at [33, 114] on icon at bounding box center [29, 115] width 9 height 12
select select "service"
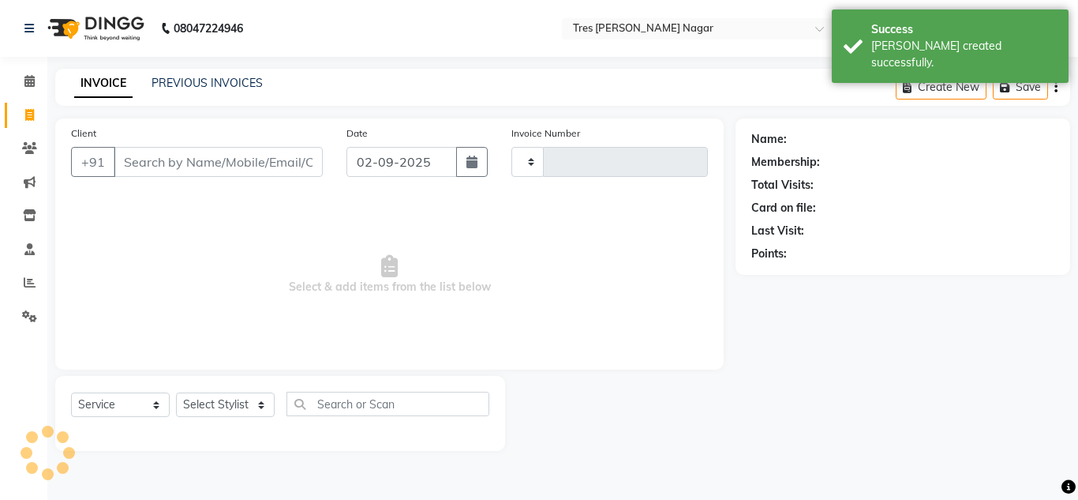
type input "1085"
select select "8052"
click at [163, 85] on link "PREVIOUS INVOICES" at bounding box center [207, 83] width 111 height 14
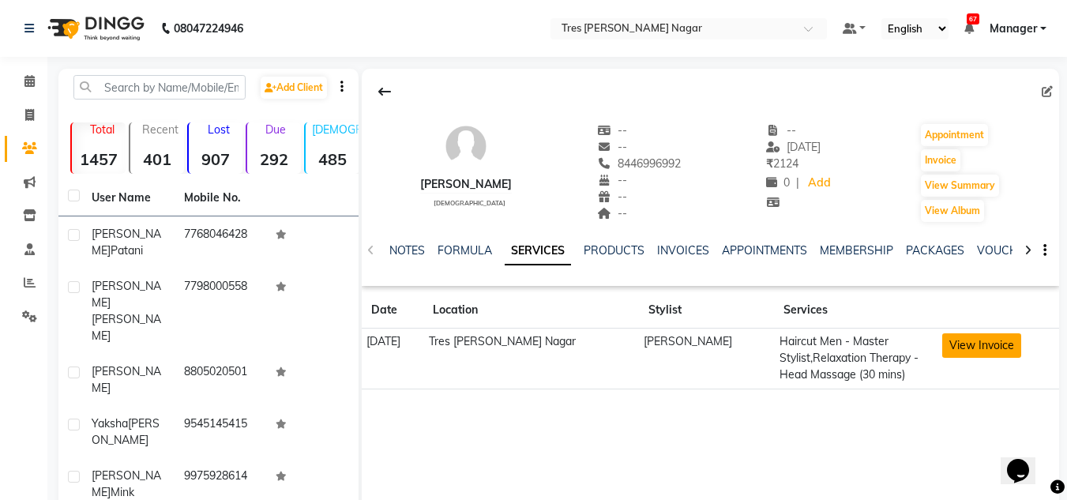
click at [988, 345] on button "View Invoice" at bounding box center [981, 345] width 79 height 24
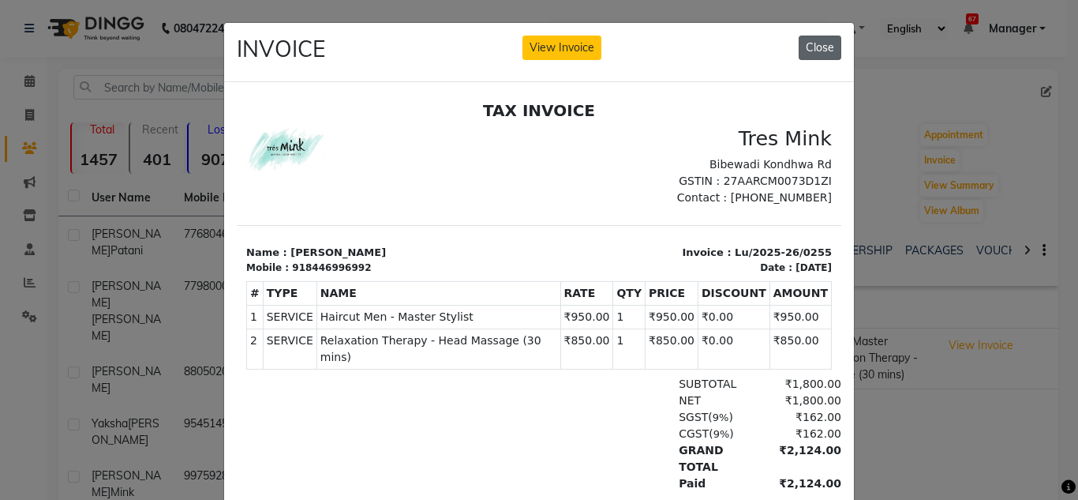
click at [826, 38] on button "Close" at bounding box center [820, 48] width 43 height 24
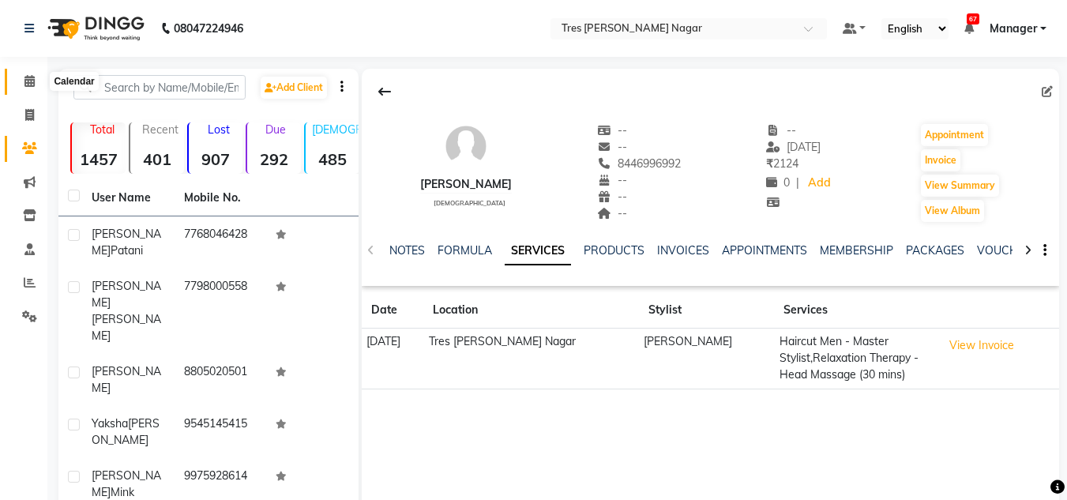
click at [24, 84] on icon at bounding box center [29, 81] width 10 height 12
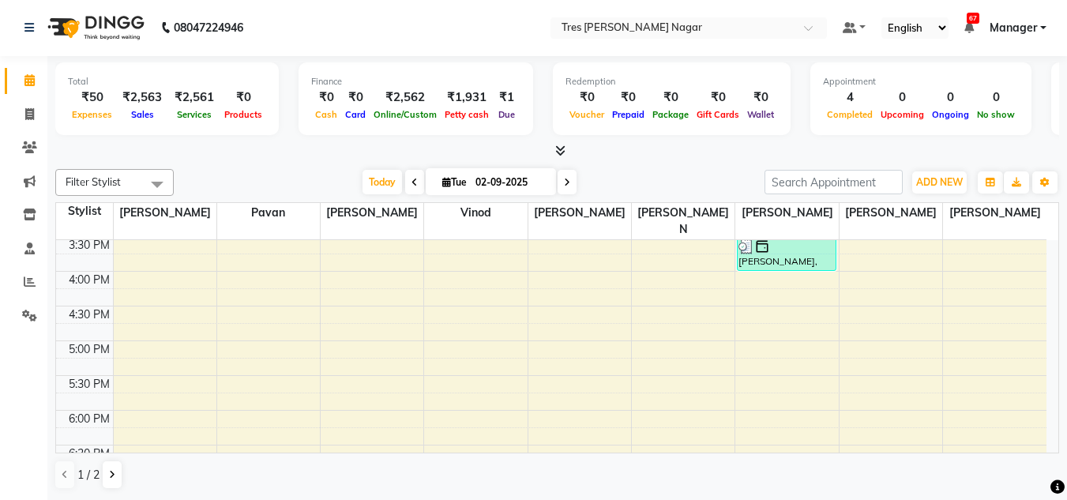
scroll to position [673, 0]
